Goal: Task Accomplishment & Management: Manage account settings

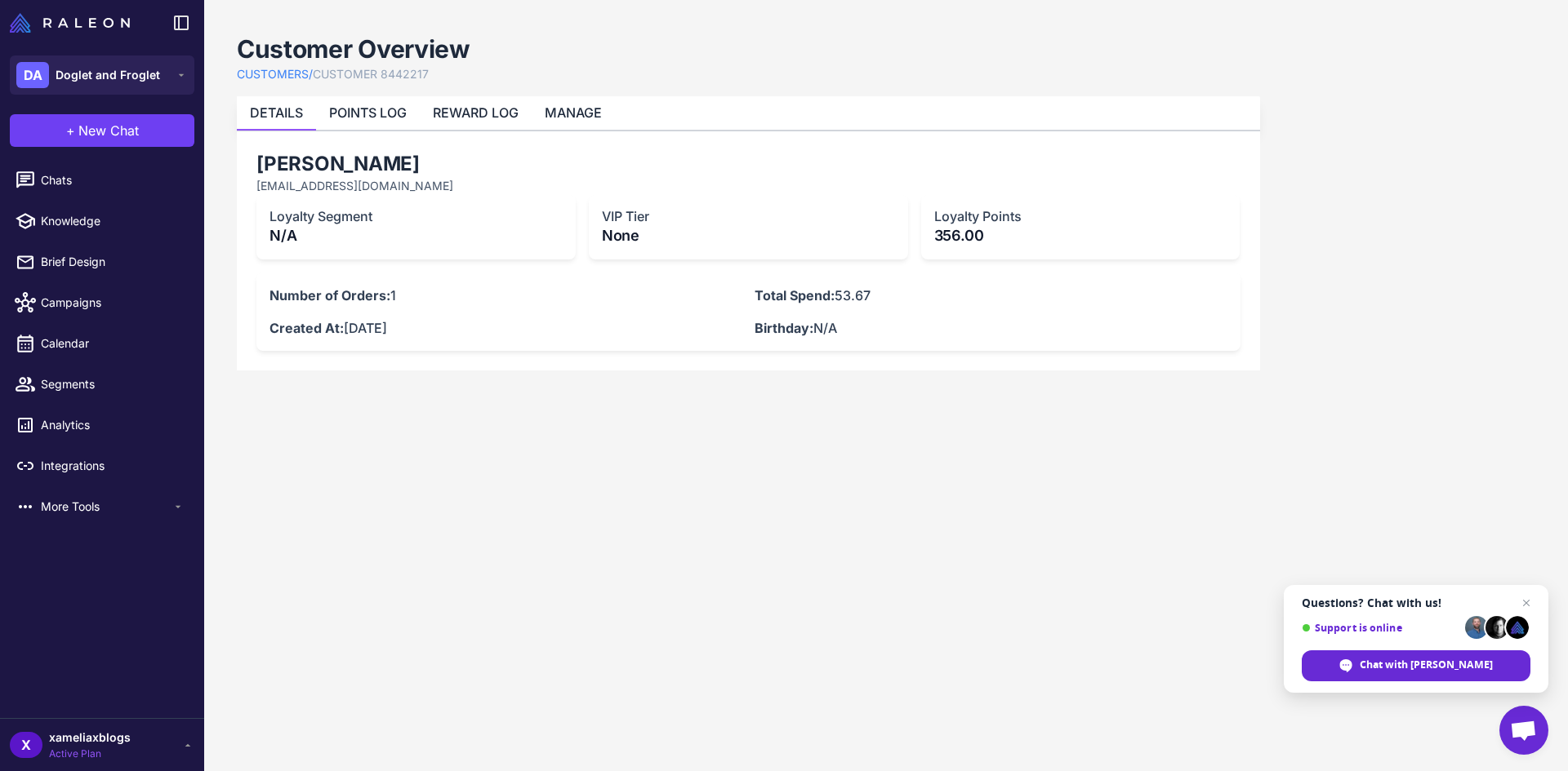
click at [277, 76] on link "CUSTOMERS /" at bounding box center [275, 74] width 76 height 18
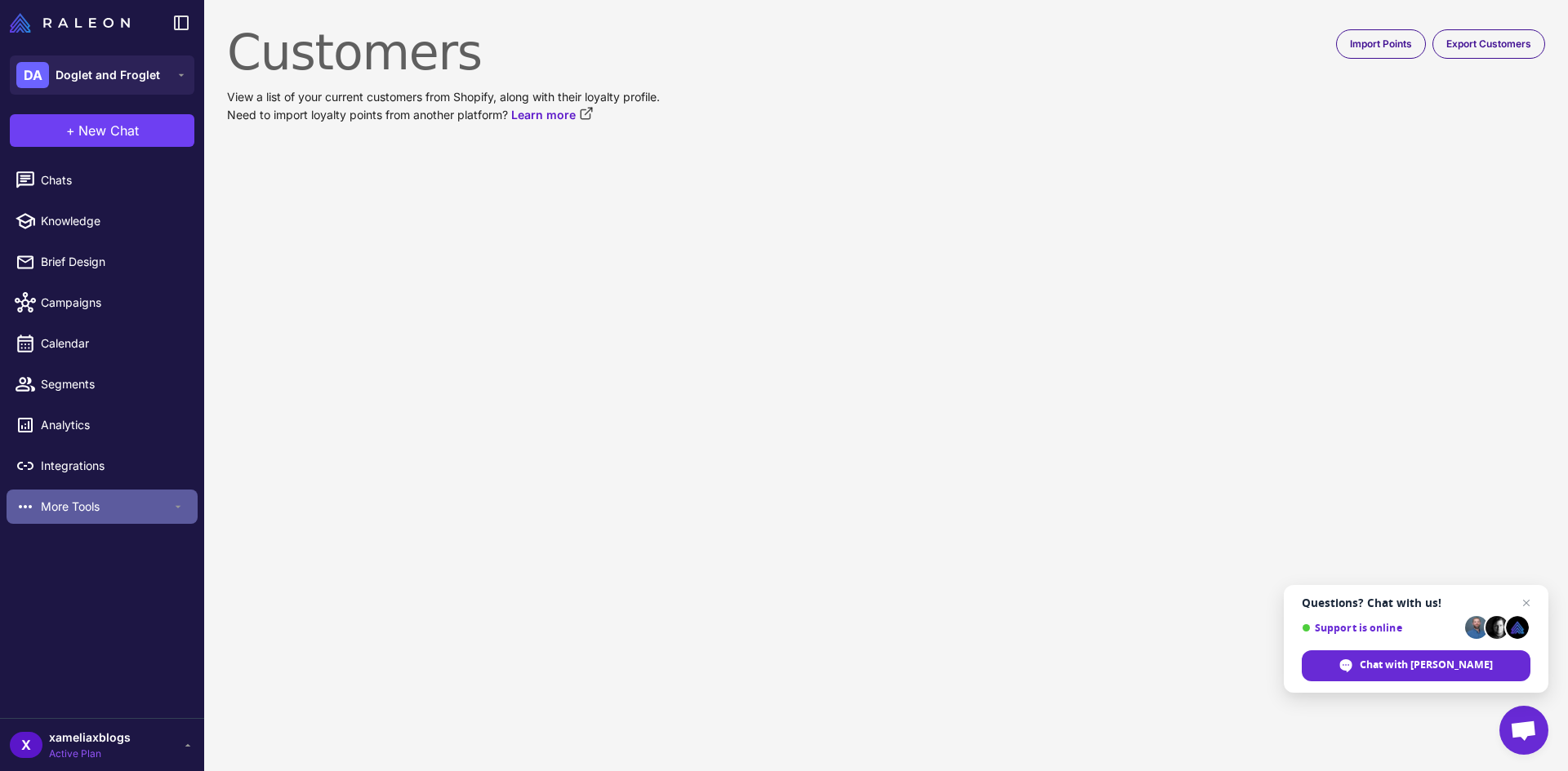
click at [94, 511] on span "More Tools" at bounding box center [106, 507] width 131 height 18
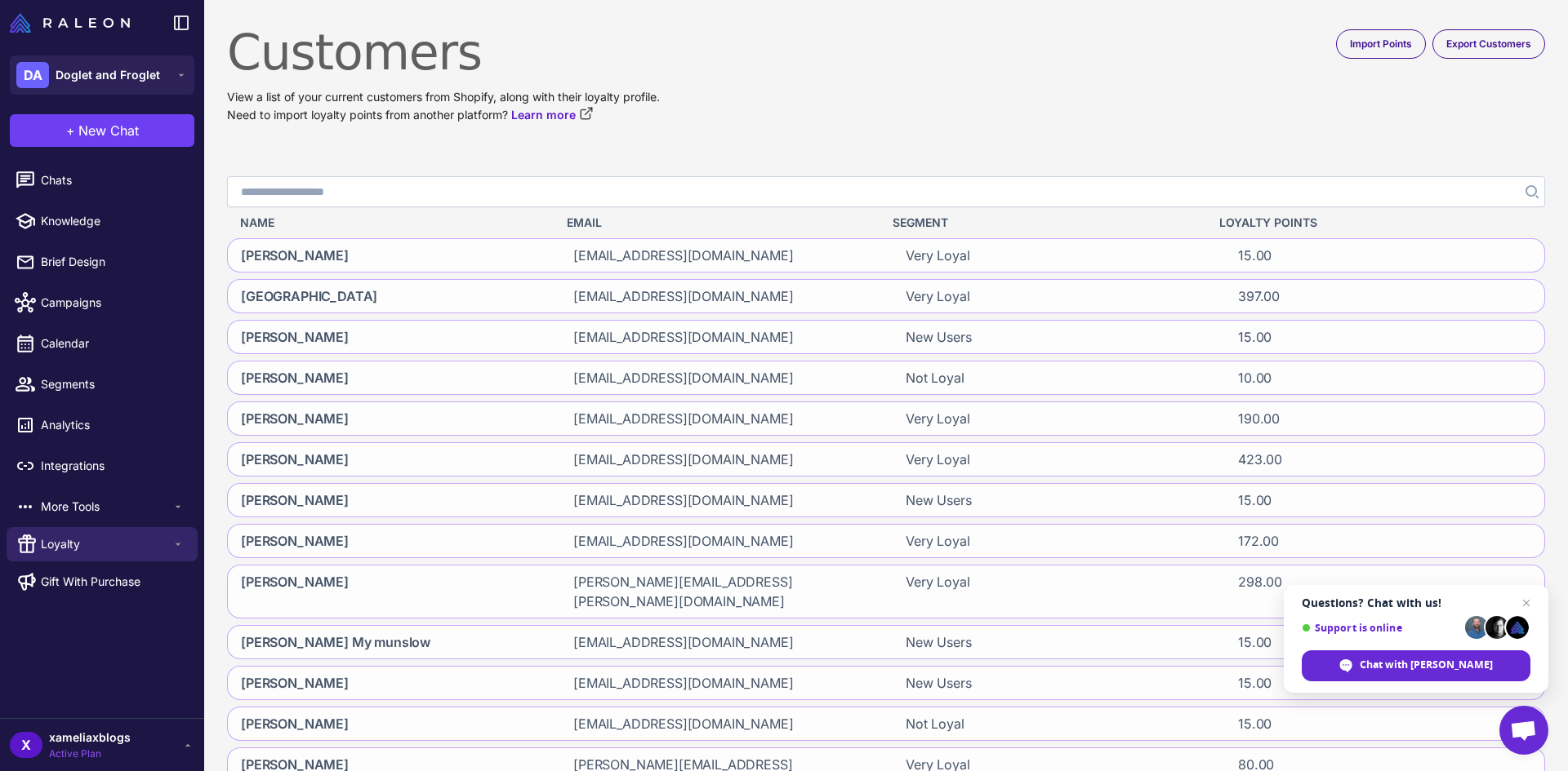
click at [394, 185] on input "Search" at bounding box center [886, 191] width 1318 height 31
type input "**********"
click button "Search" at bounding box center [1530, 191] width 29 height 31
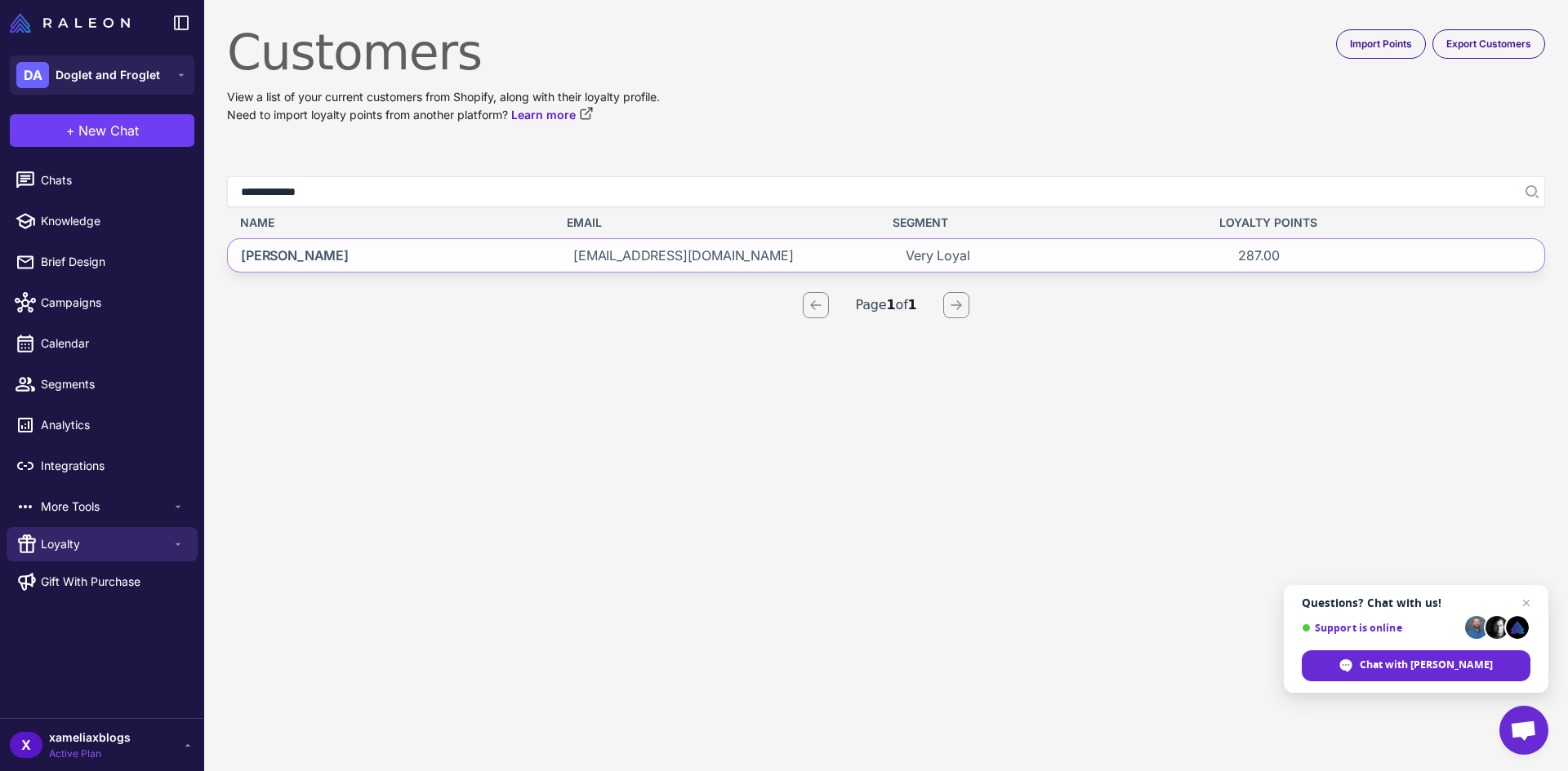
click at [455, 270] on div "[PERSON_NAME]" at bounding box center [387, 256] width 319 height 33
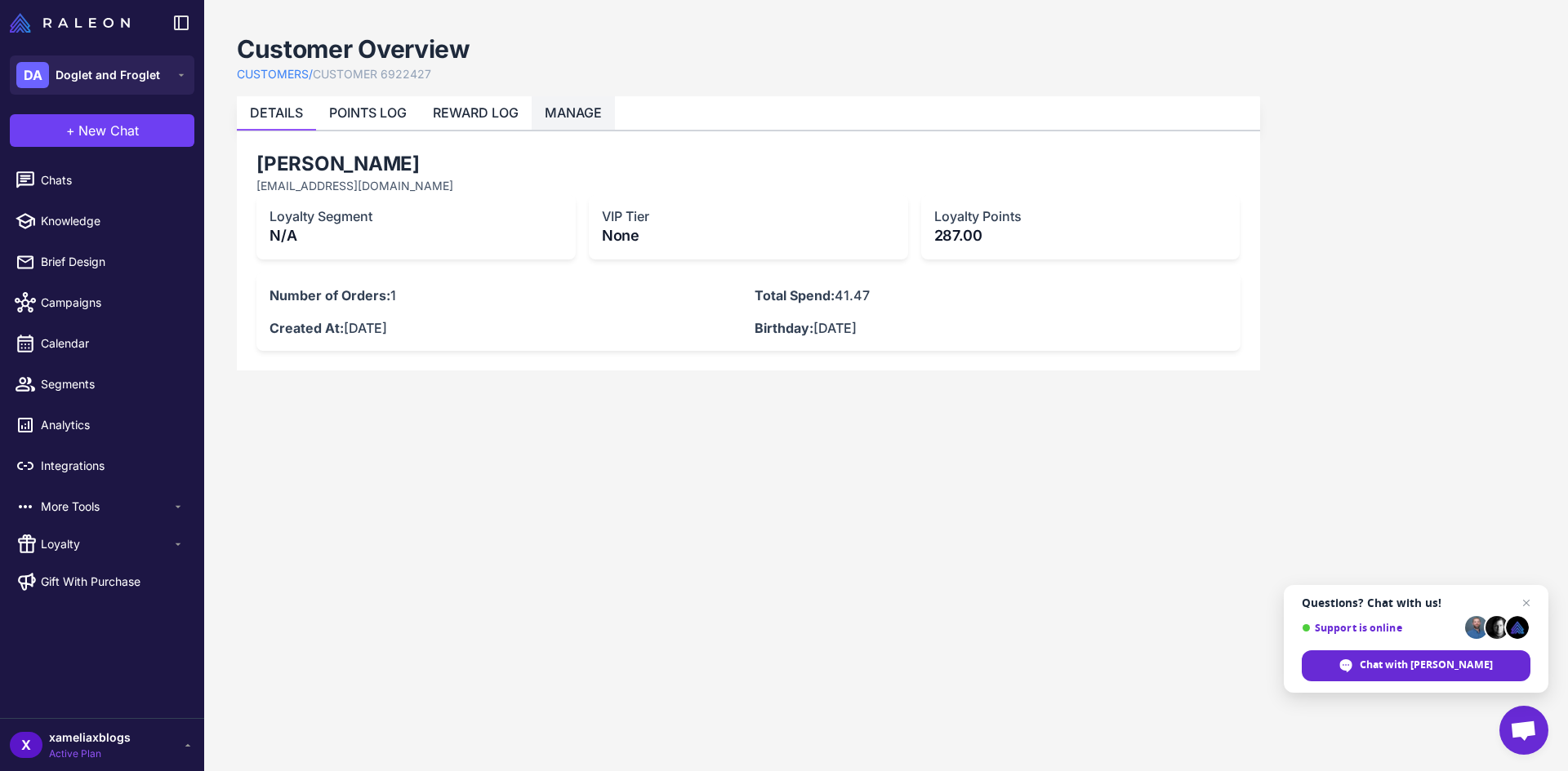
click at [570, 114] on link "MANAGE" at bounding box center [573, 112] width 57 height 16
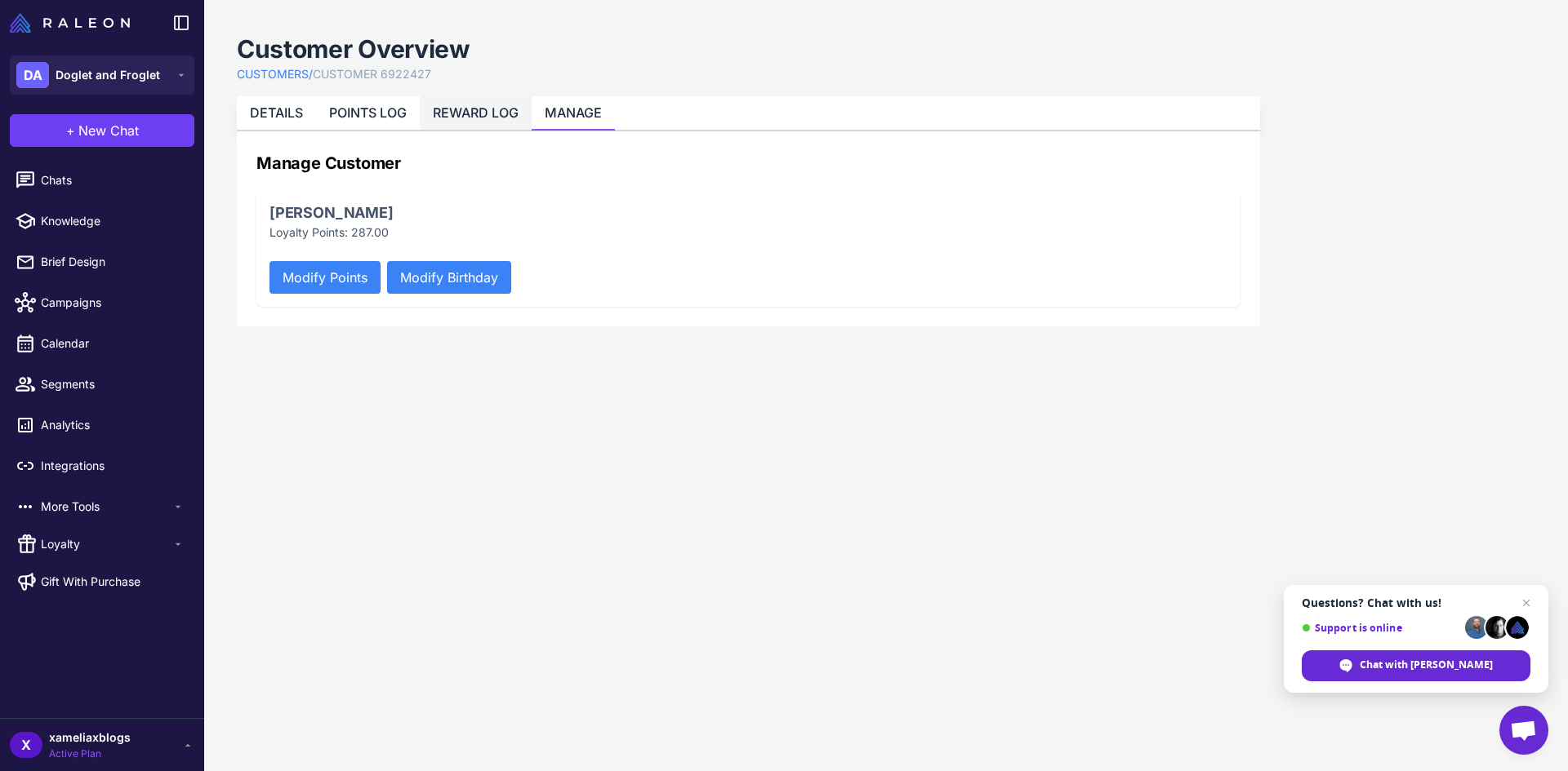
click at [480, 115] on link "REWARD LOG" at bounding box center [475, 112] width 86 height 16
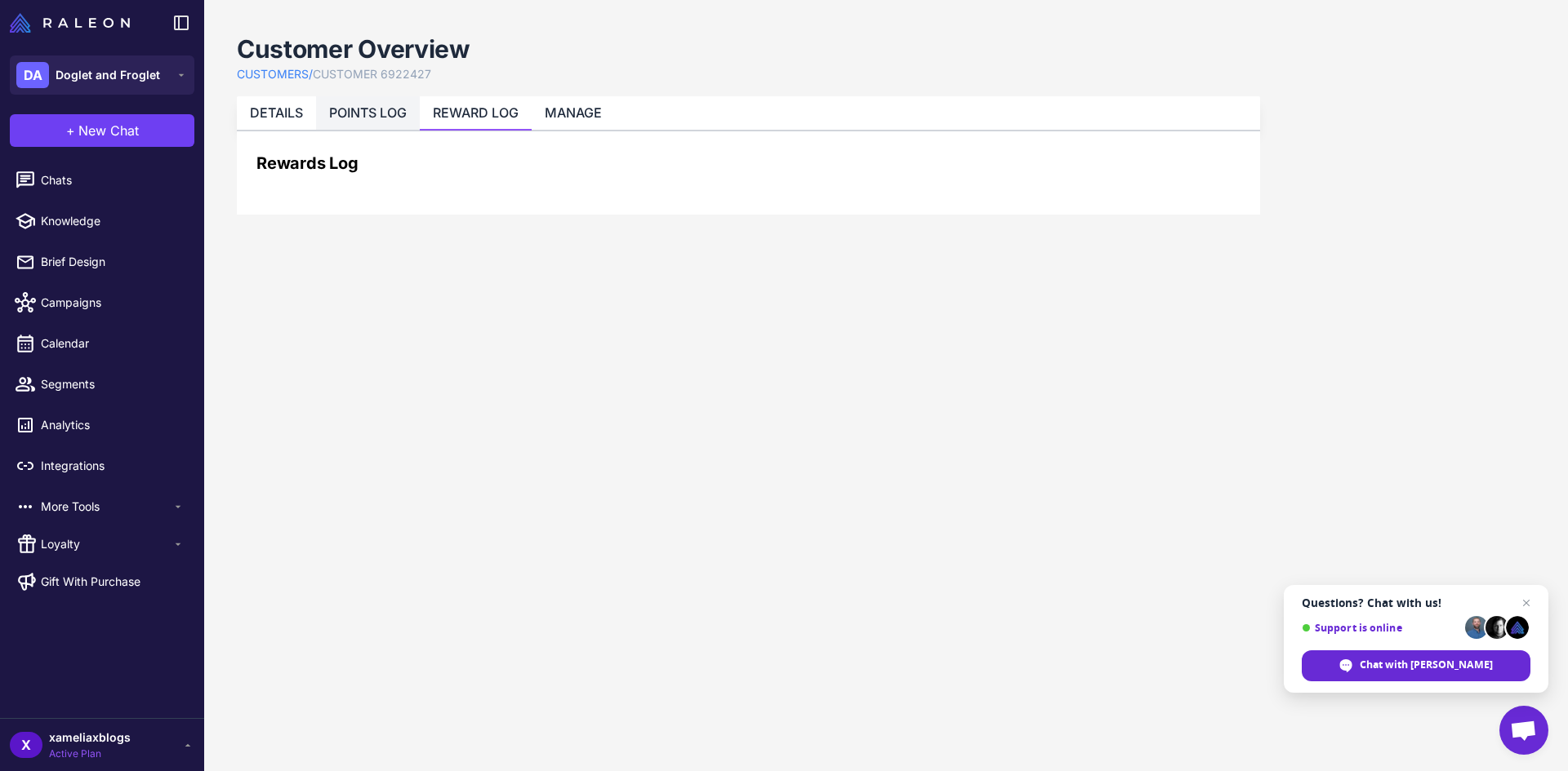
click at [359, 110] on link "POINTS LOG" at bounding box center [368, 112] width 78 height 16
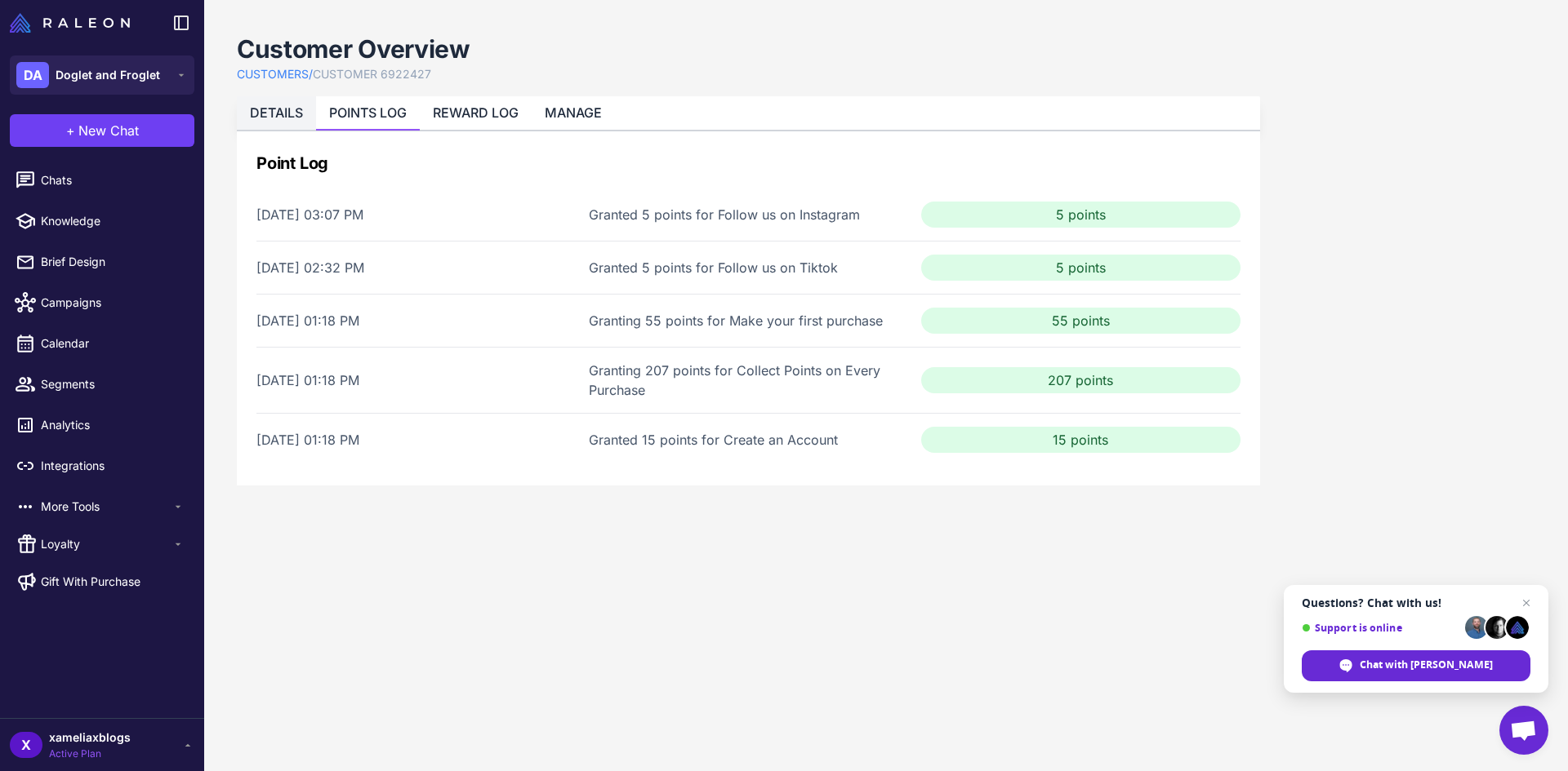
click at [294, 115] on link "DETAILS" at bounding box center [277, 112] width 53 height 16
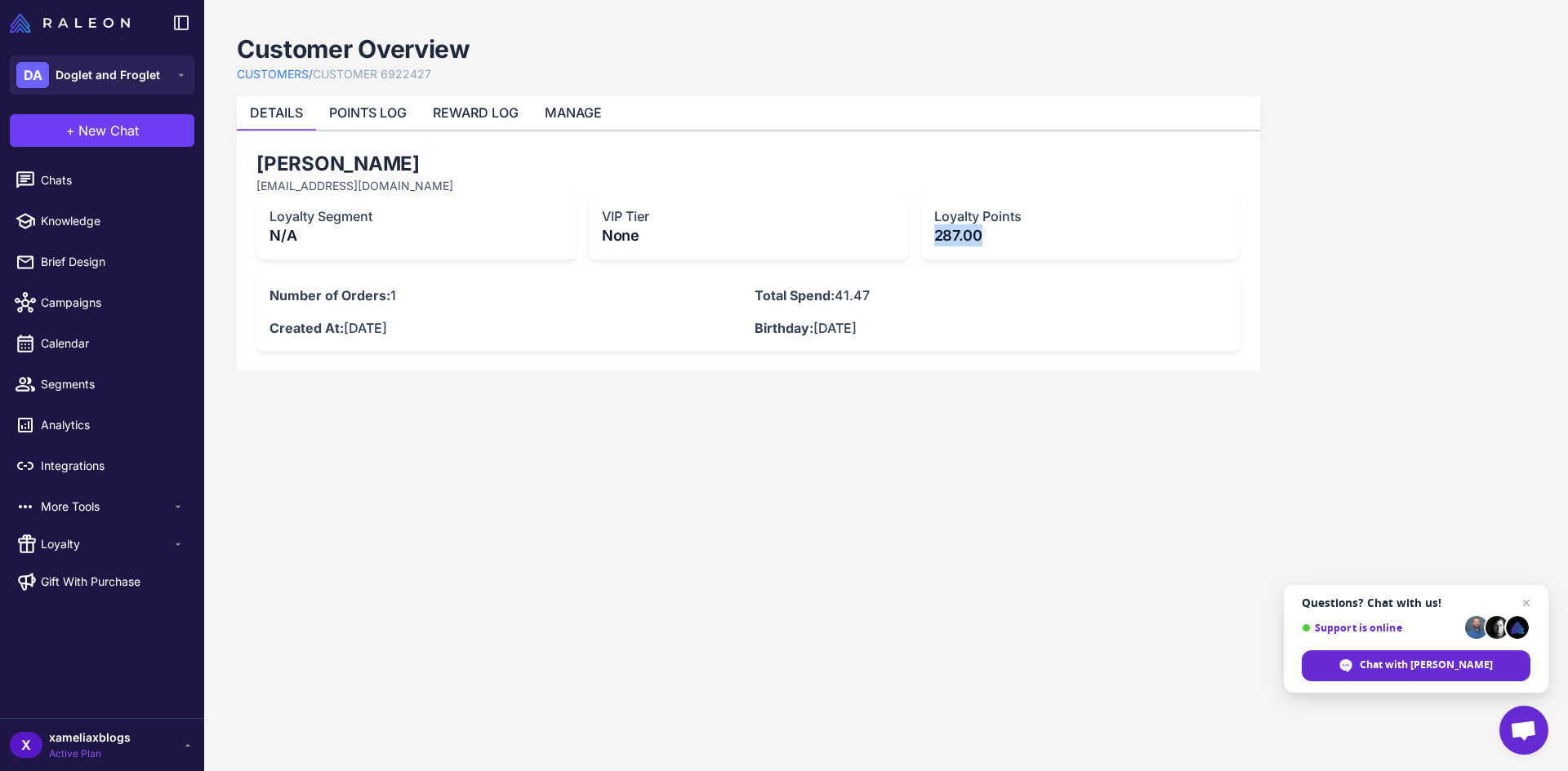
drag, startPoint x: 984, startPoint y: 234, endPoint x: 930, endPoint y: 239, distance: 54.2
click at [930, 239] on div "Loyalty Points 287.00" at bounding box center [1080, 227] width 319 height 65
copy p "287.00"
click at [390, 111] on link "POINTS LOG" at bounding box center [368, 112] width 78 height 16
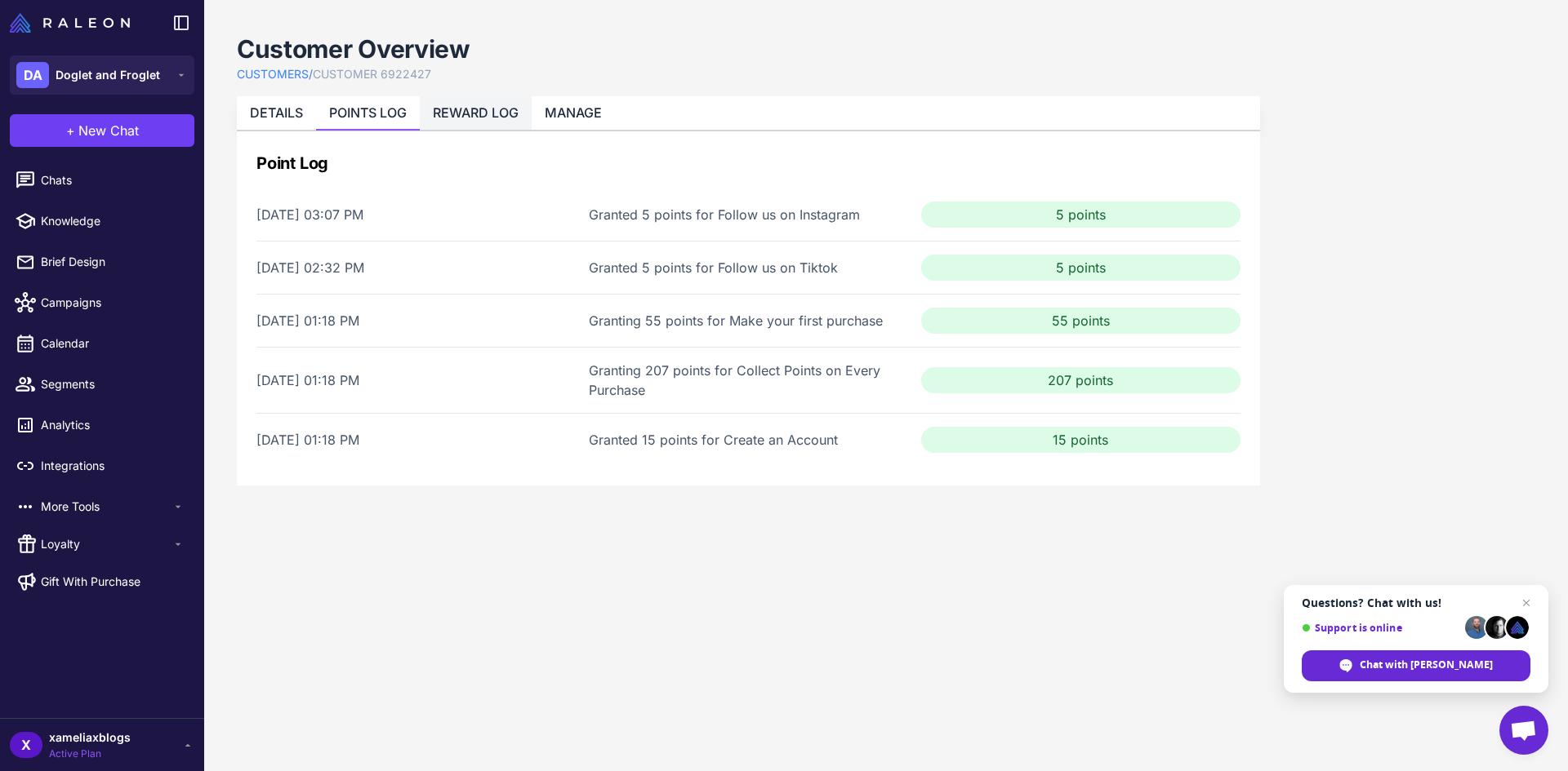
click at [480, 111] on link "REWARD LOG" at bounding box center [475, 112] width 86 height 16
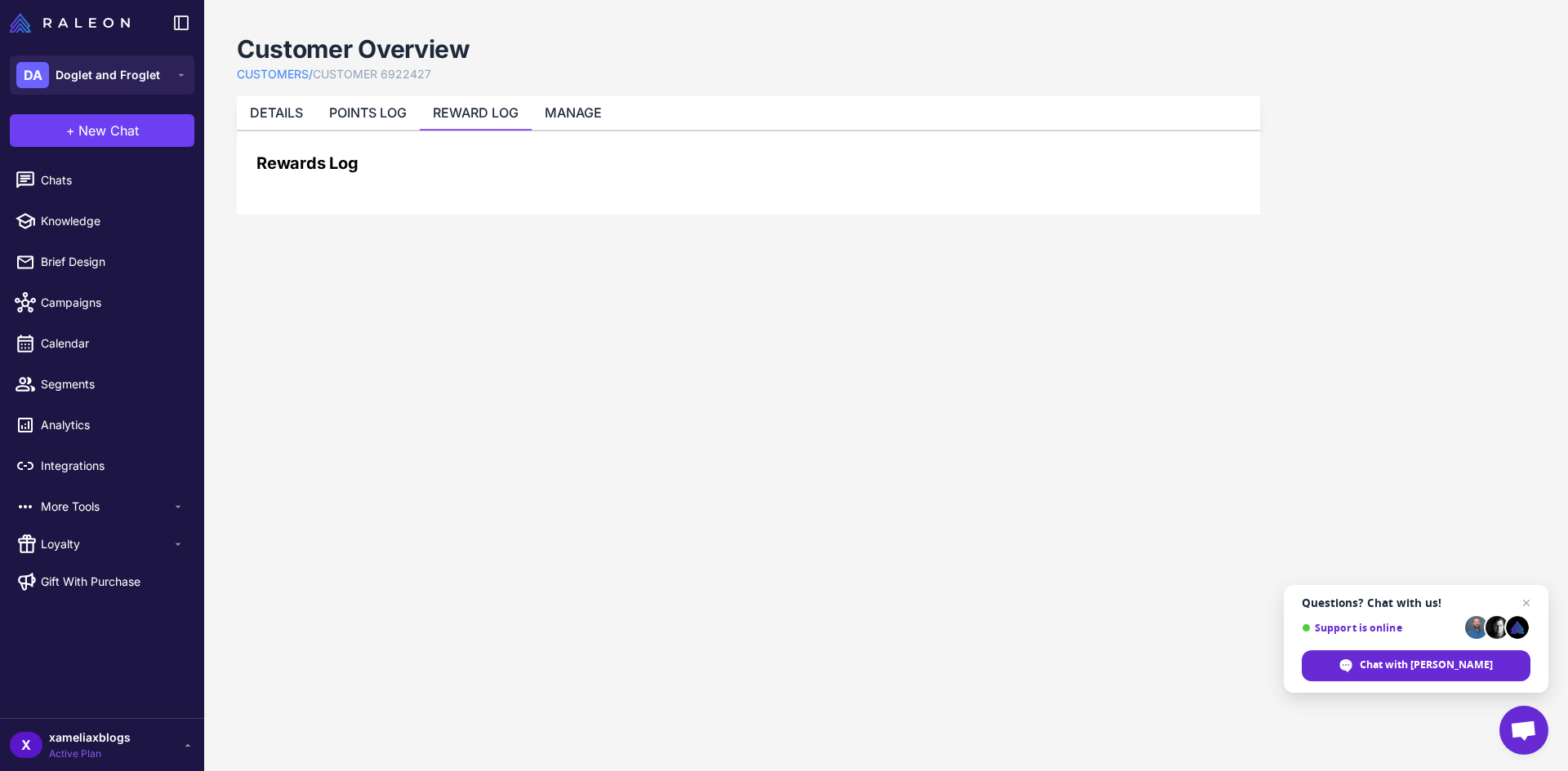
click at [280, 73] on link "CUSTOMERS /" at bounding box center [275, 74] width 76 height 18
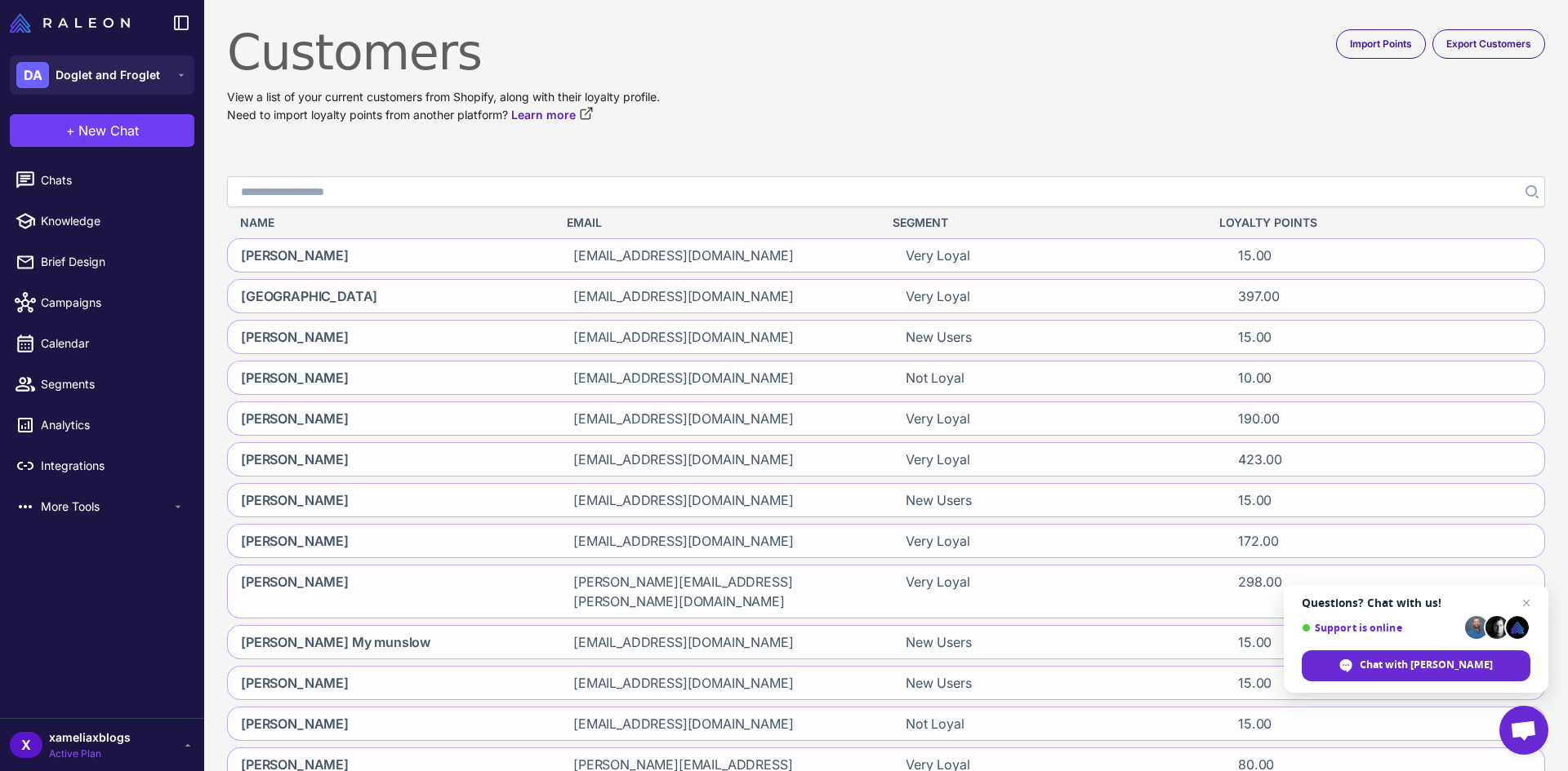
click at [368, 187] on input "Search" at bounding box center [886, 191] width 1318 height 31
type input "**********"
click button "Search" at bounding box center [1530, 191] width 29 height 31
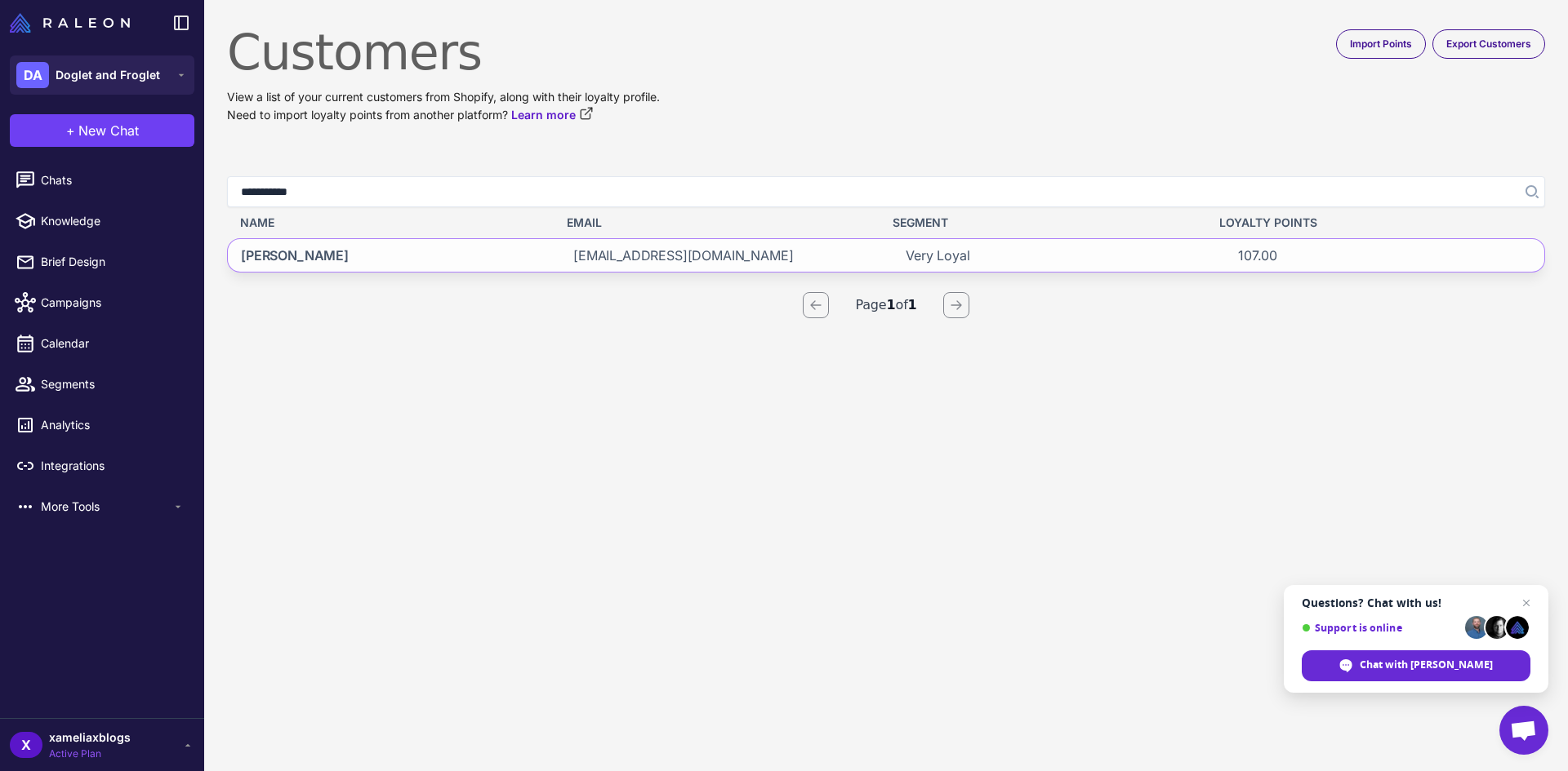
click at [756, 263] on div "erikaortega957@gmail.com" at bounding box center [719, 256] width 319 height 33
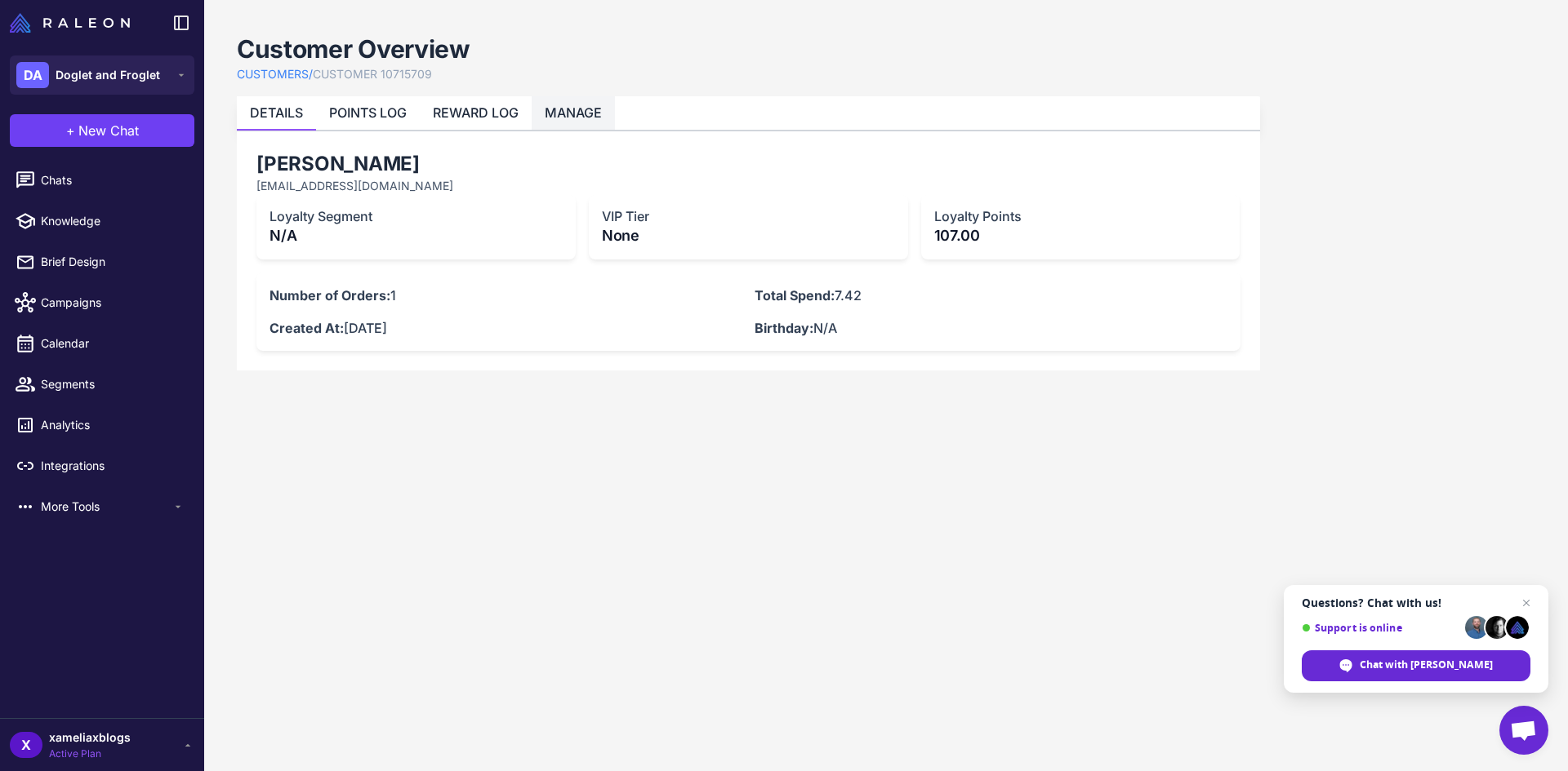
click at [600, 114] on link "MANAGE" at bounding box center [573, 112] width 57 height 16
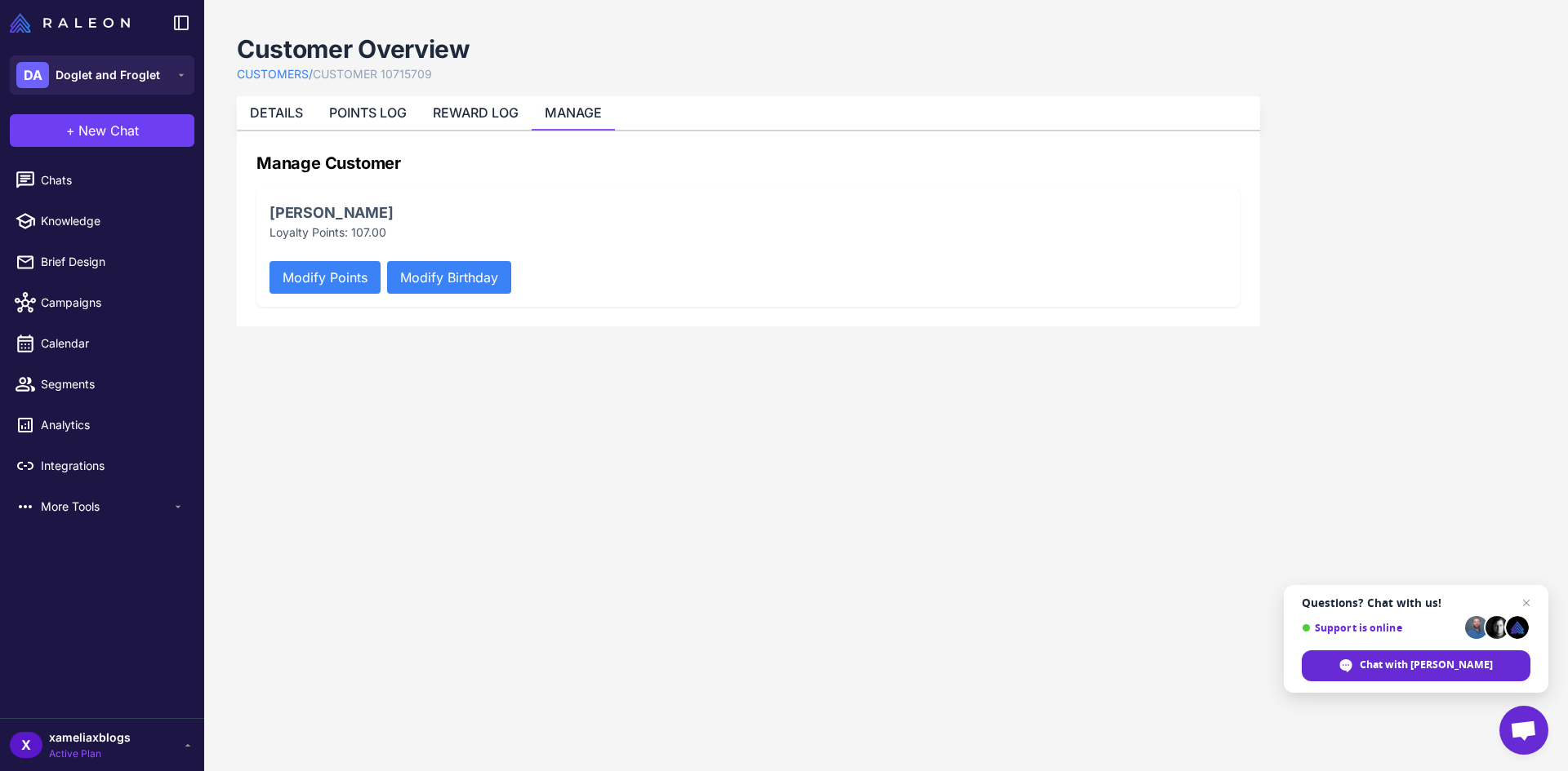
click at [323, 280] on button "Modify Points" at bounding box center [325, 277] width 111 height 33
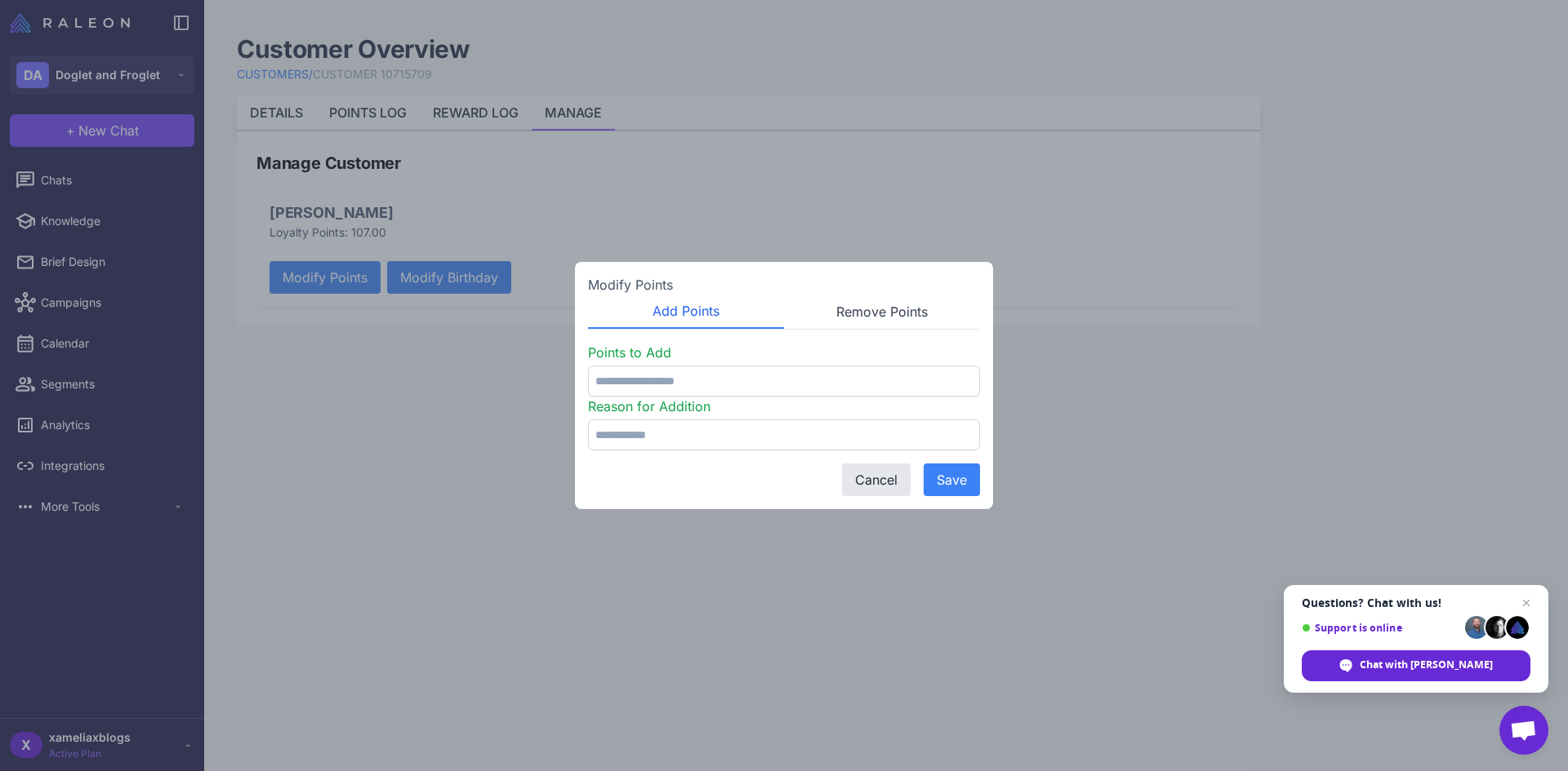
click at [879, 313] on button "Remove Points" at bounding box center [882, 311] width 196 height 34
click at [659, 383] on input "number" at bounding box center [784, 381] width 392 height 31
type input "***"
click at [727, 430] on input "text" at bounding box center [784, 435] width 392 height 31
type input "********"
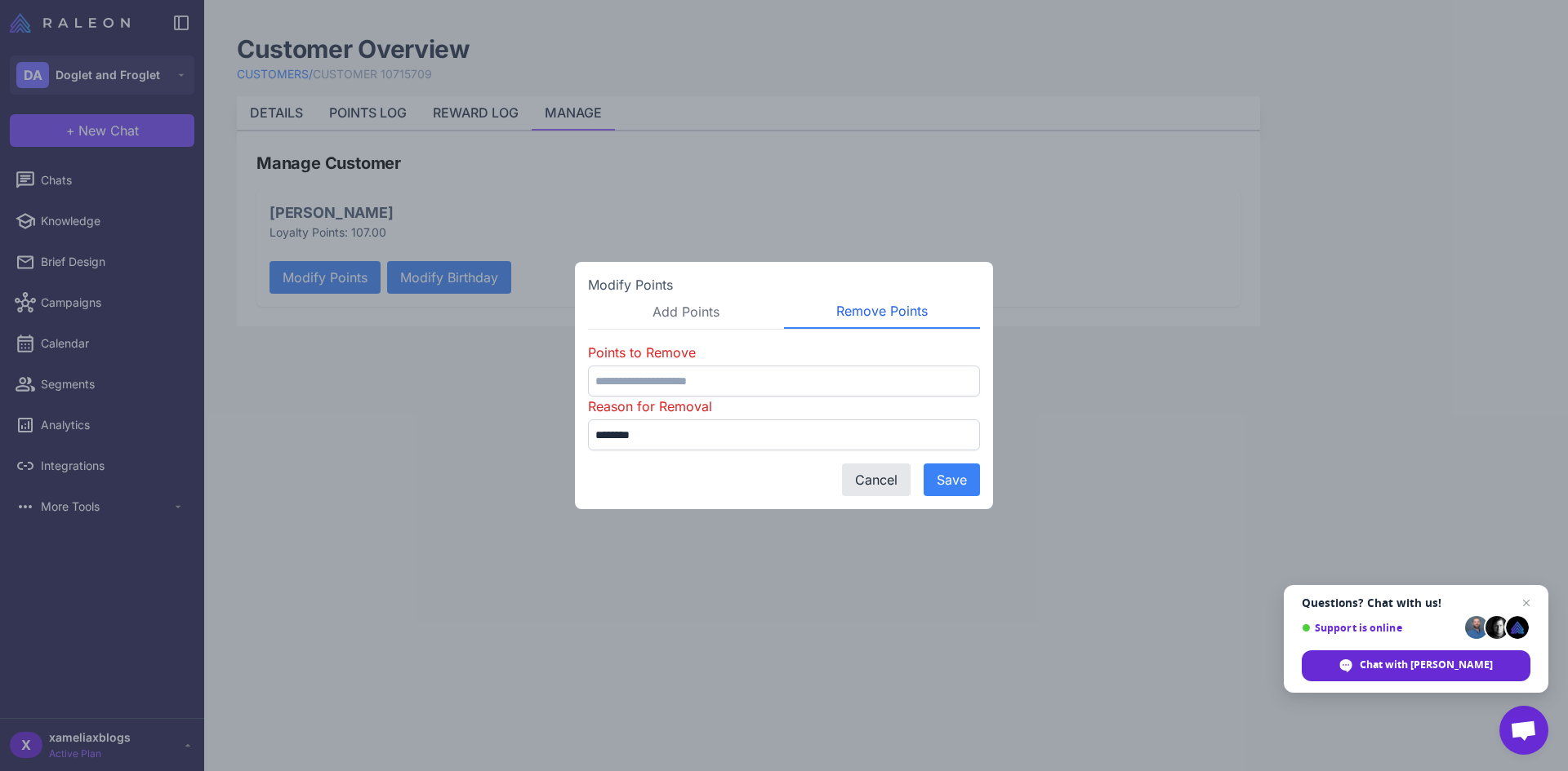
click at [965, 485] on button "Save" at bounding box center [952, 479] width 57 height 33
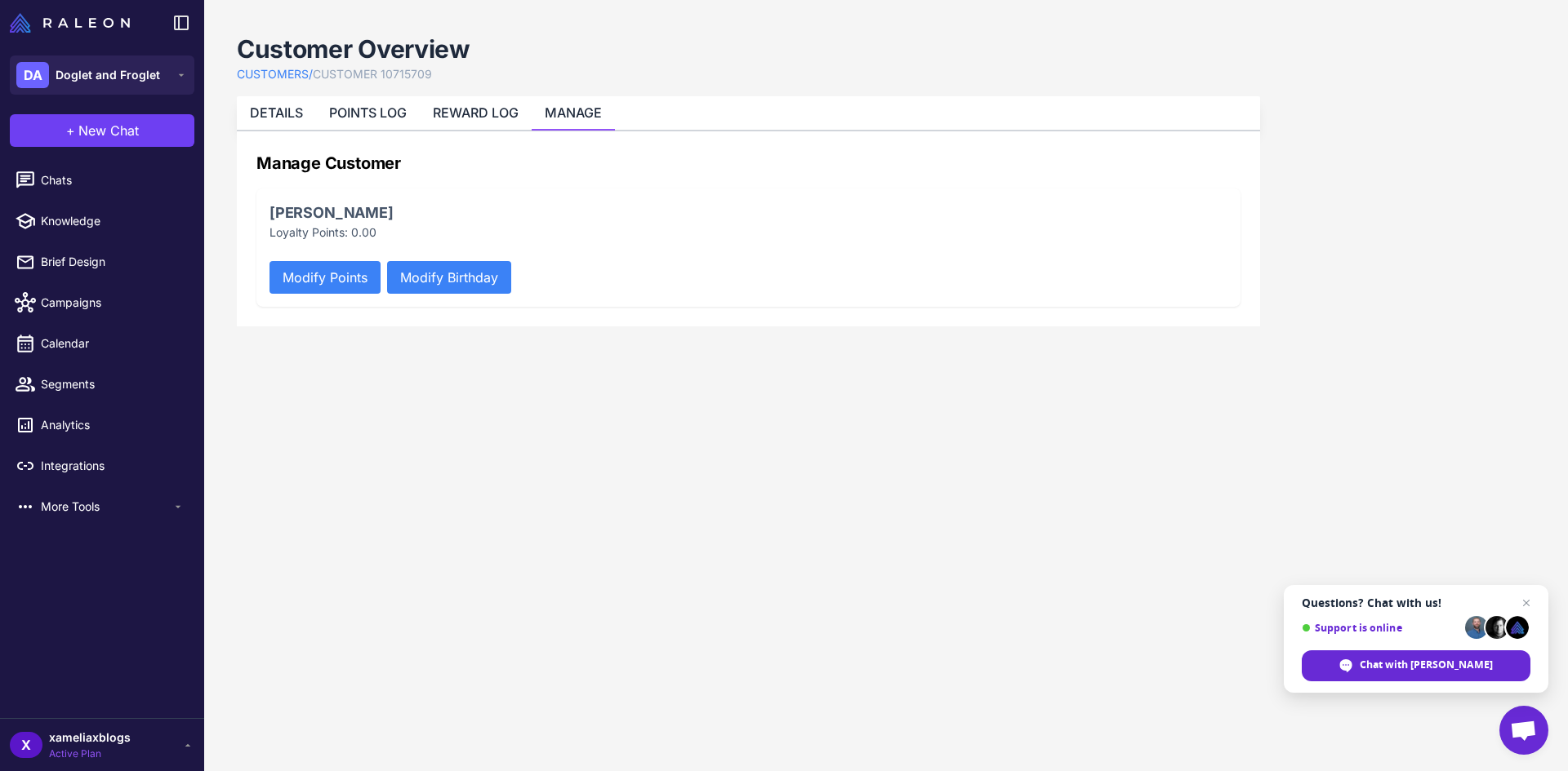
click at [285, 73] on link "CUSTOMERS /" at bounding box center [275, 74] width 76 height 18
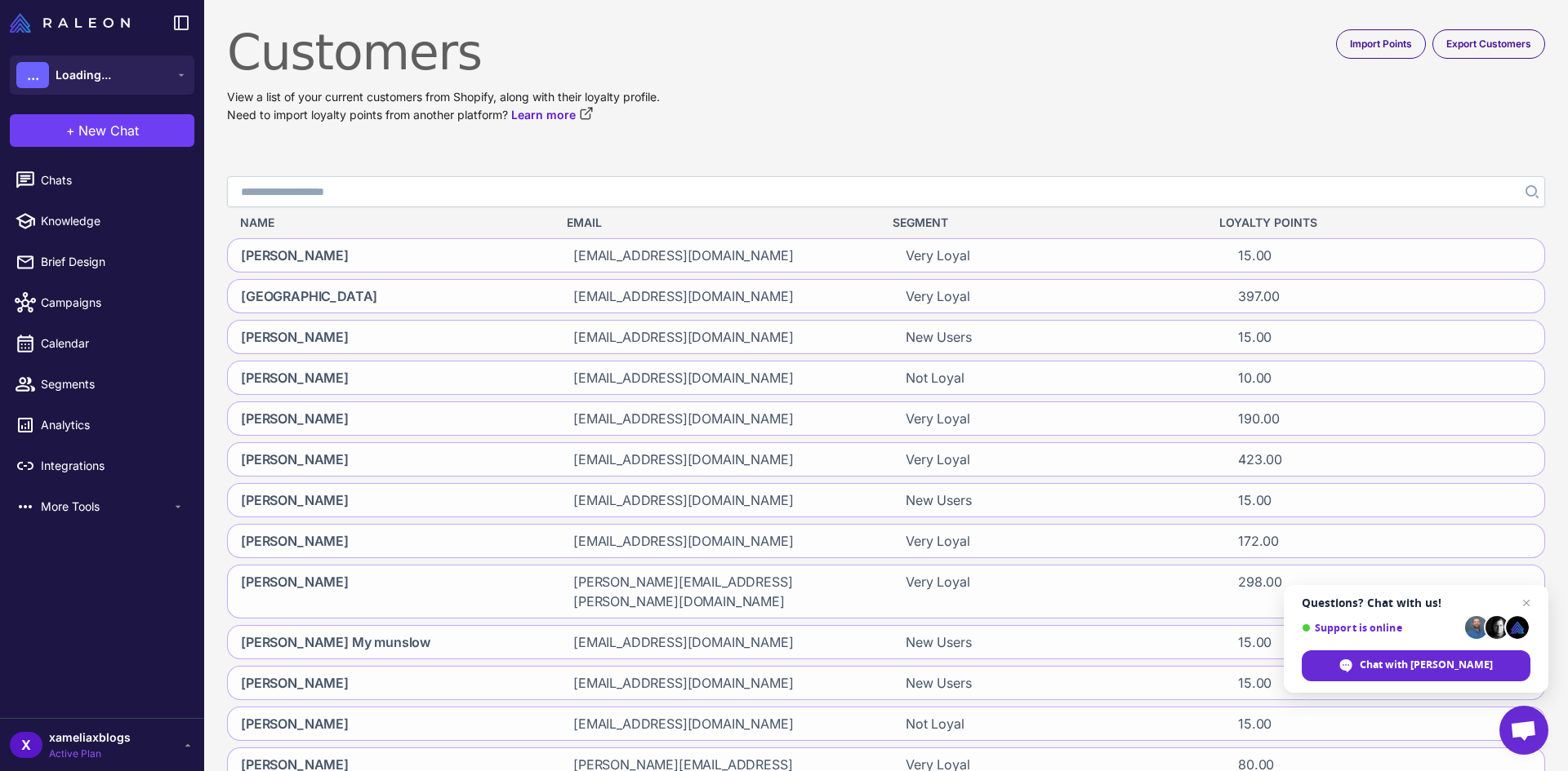
click at [328, 197] on input "Search" at bounding box center [886, 191] width 1318 height 31
type input "**********"
click button "Search" at bounding box center [1530, 191] width 29 height 31
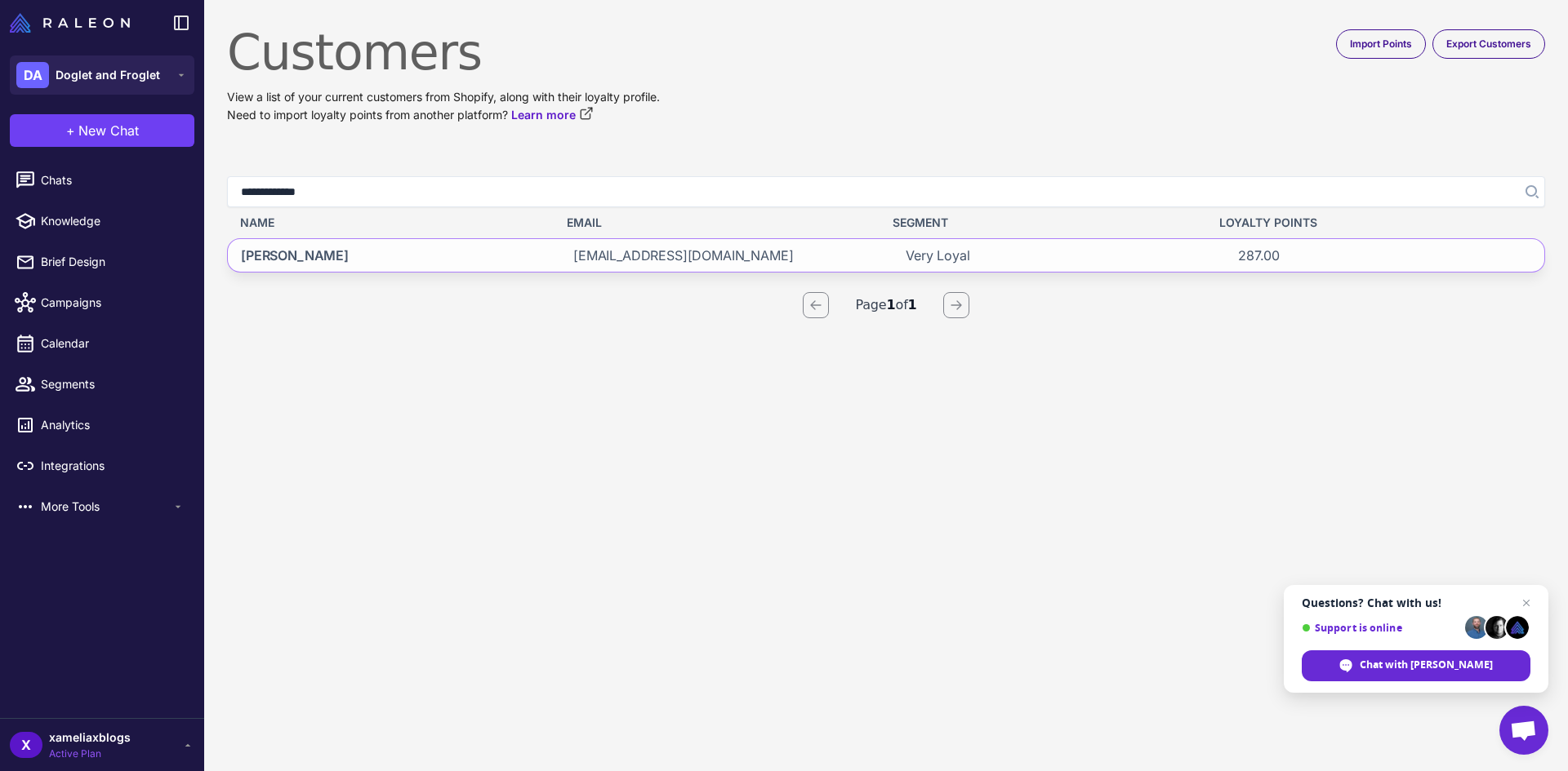
click at [417, 263] on div "Erika Ortega" at bounding box center [387, 256] width 319 height 33
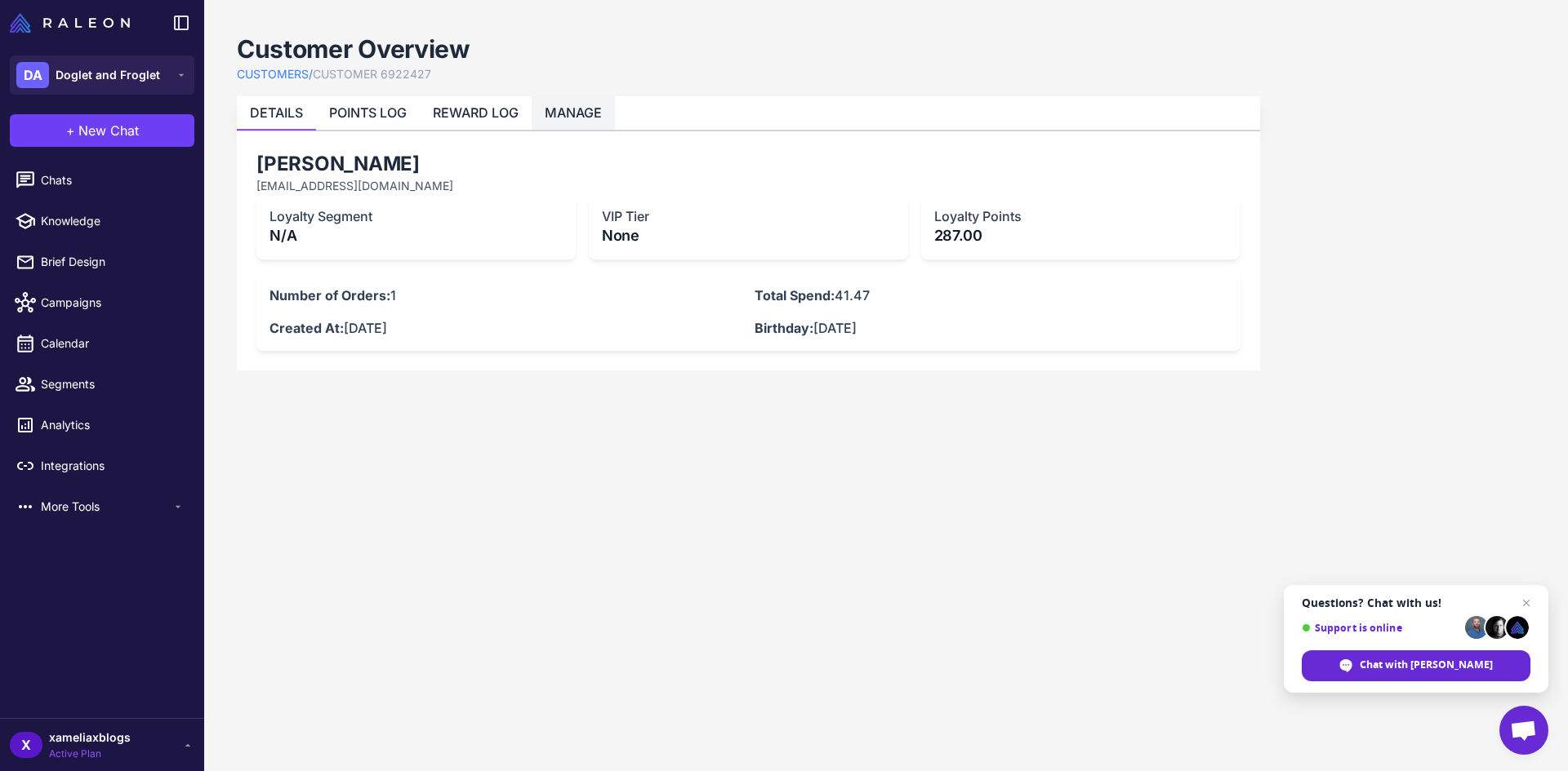
click at [575, 121] on li "MANAGE" at bounding box center [573, 113] width 83 height 34
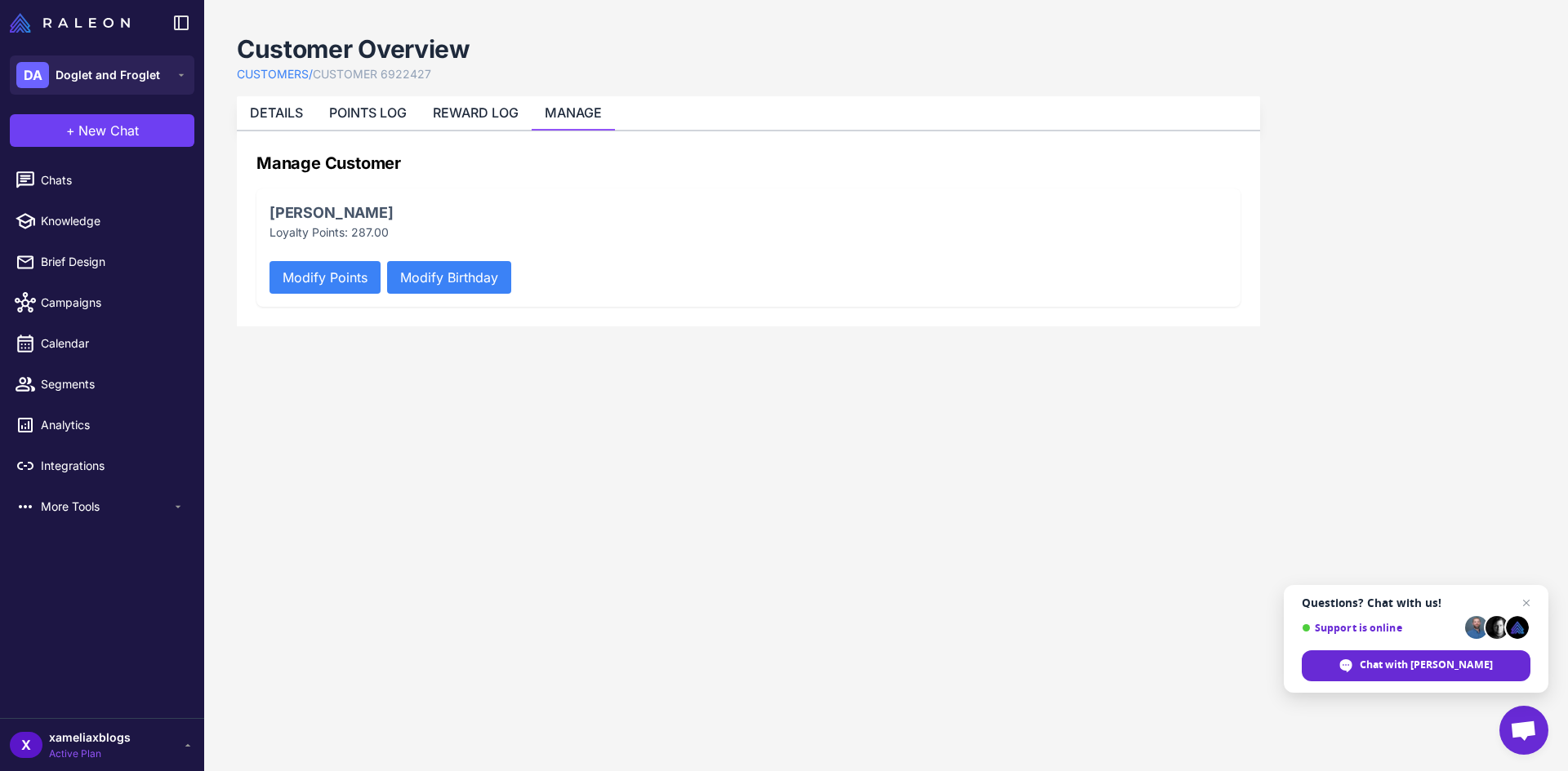
click at [317, 278] on button "Modify Points" at bounding box center [325, 277] width 111 height 33
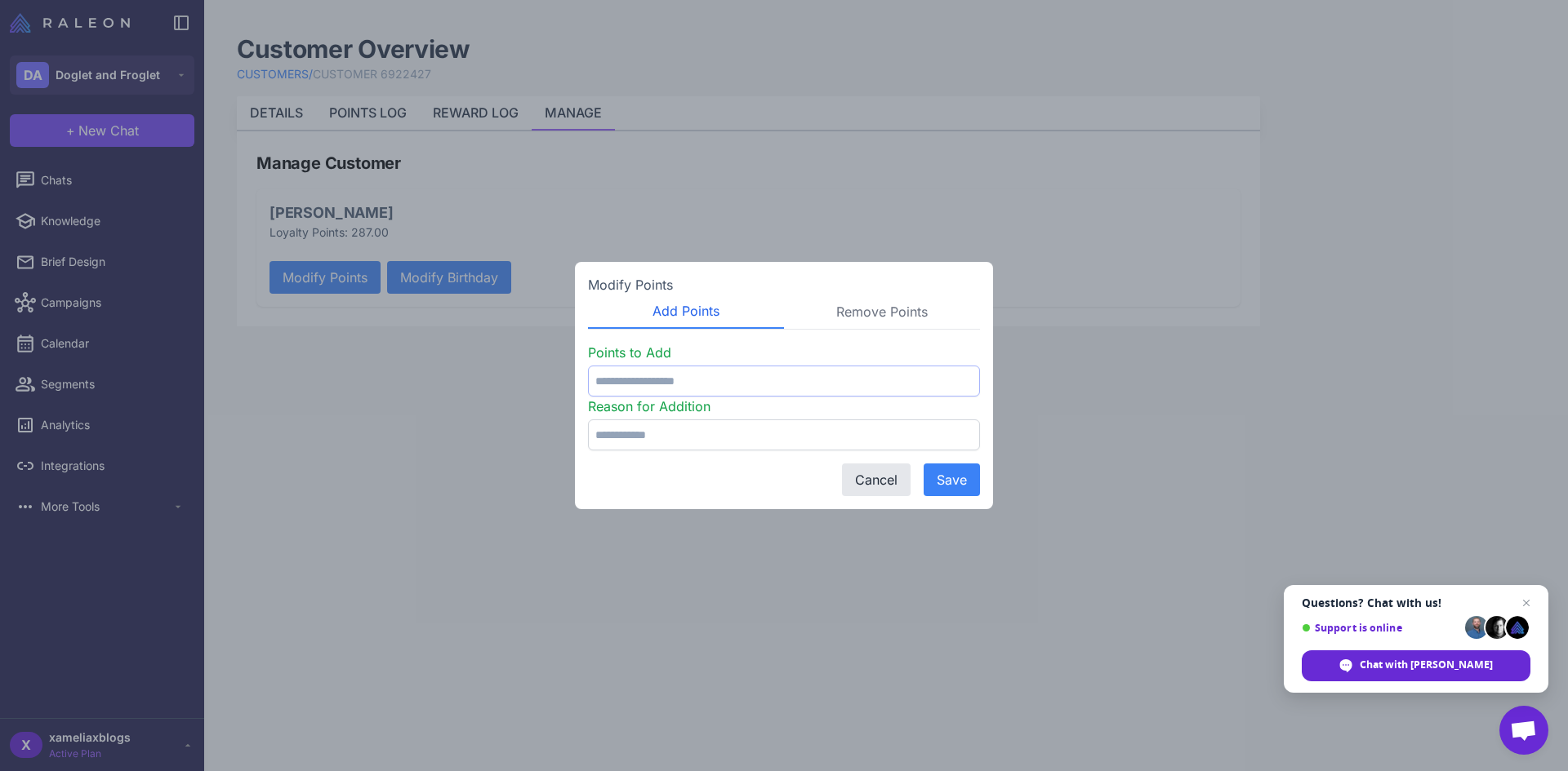
click at [670, 388] on input "number" at bounding box center [784, 381] width 392 height 31
type input "***"
click at [680, 430] on input "text" at bounding box center [784, 435] width 392 height 31
type input "**********"
click at [952, 481] on button "Save" at bounding box center [952, 479] width 57 height 33
